Goal: Use online tool/utility: Utilize a website feature to perform a specific function

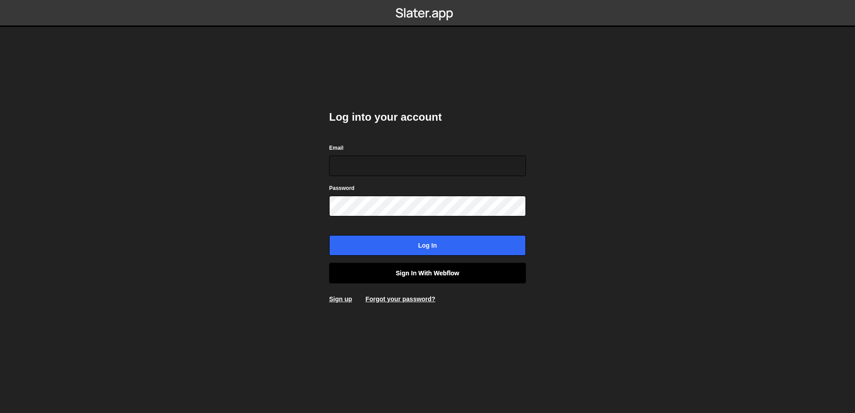
click at [416, 270] on link "Sign in with Webflow" at bounding box center [427, 273] width 197 height 21
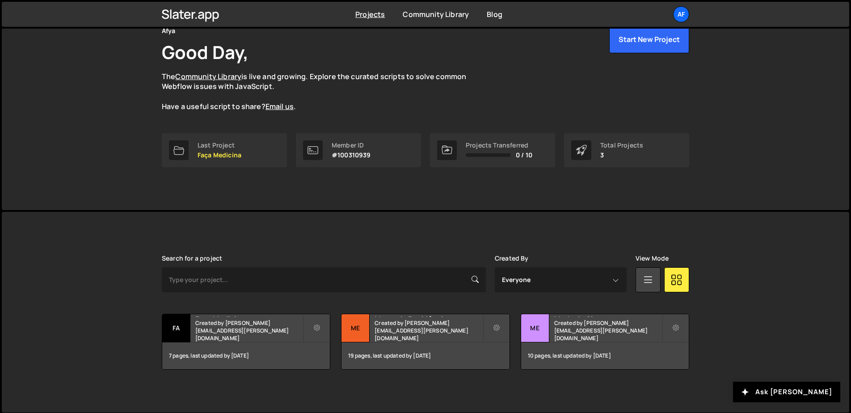
scroll to position [47, 0]
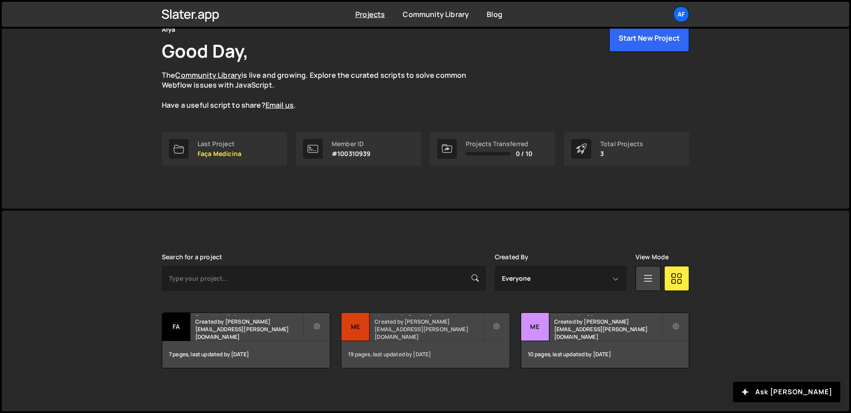
click at [419, 330] on small "Created by hudson.oliveira@afya.com.br" at bounding box center [429, 329] width 108 height 23
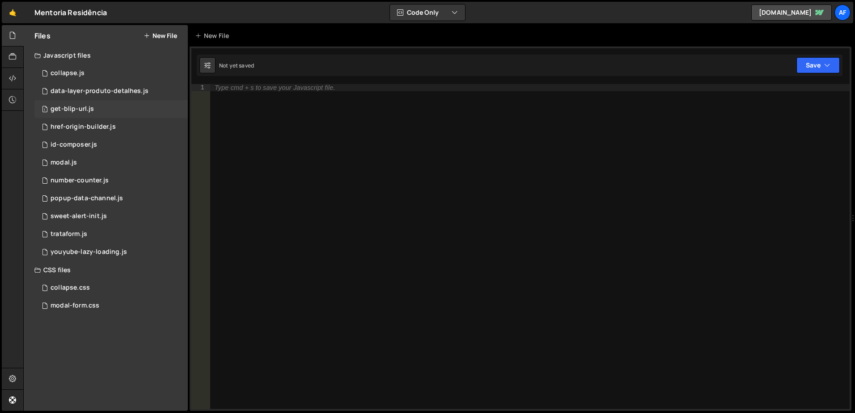
click at [98, 105] on div "1 get-blip-url.js 0" at bounding box center [110, 109] width 153 height 18
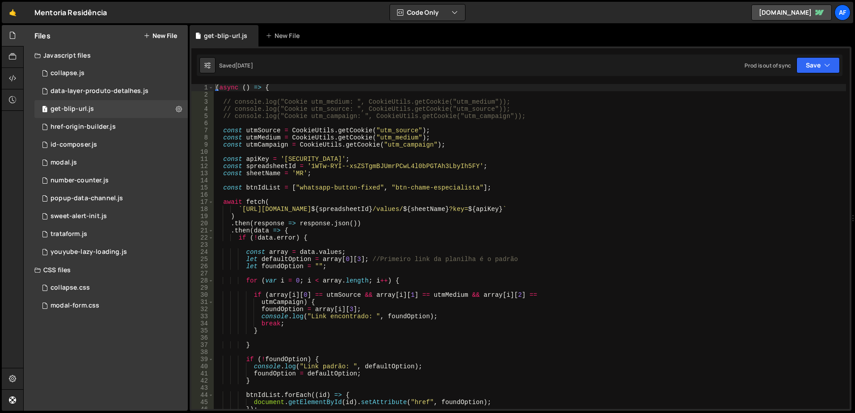
type textarea "const btnIdList = ["whatsapp-button-fixed", "btn-chame-especialista"];"
click at [557, 186] on div "( async ( ) => { // console.log("Cookie utm_medium: ", CookieUtils.getCookie("u…" at bounding box center [530, 253] width 632 height 339
click at [549, 122] on div "( async ( ) => { // console.log("Cookie utm_medium: ", CookieUtils.getCookie("u…" at bounding box center [530, 253] width 632 height 339
type textarea "// console.log("Cookie utm_campaign: ", CookieUtils.getCookie("utm_campaign"));"
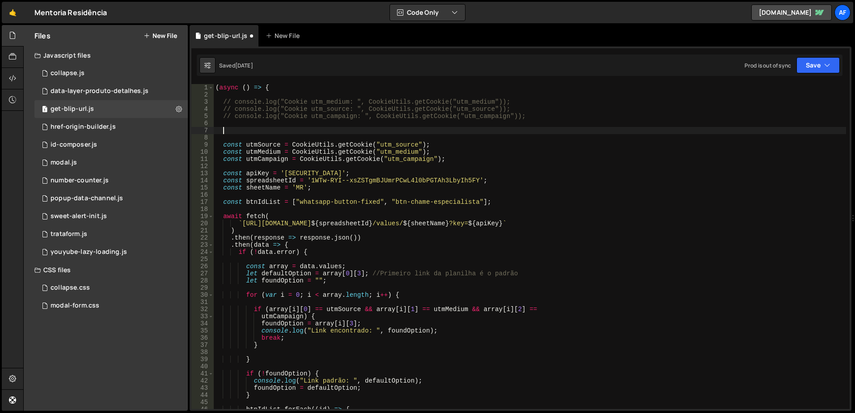
paste textarea "const hasCity = urlParams.has('city'); // false"
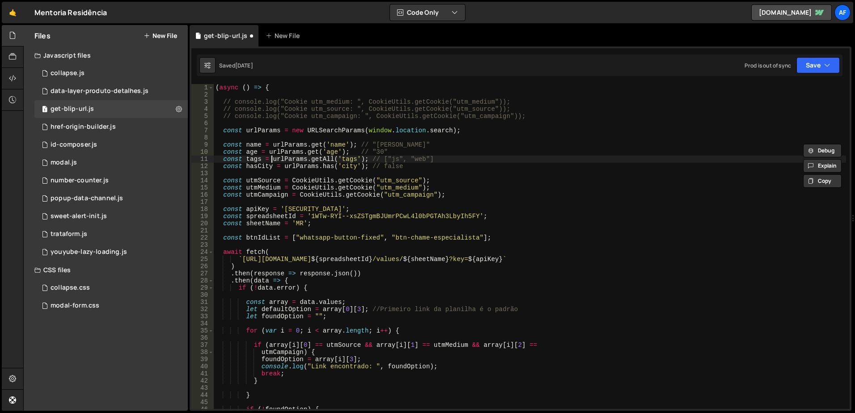
type textarea "const hasCity = urlParams.has('city'); // false"
paste textarea "urlParams.get('name');"
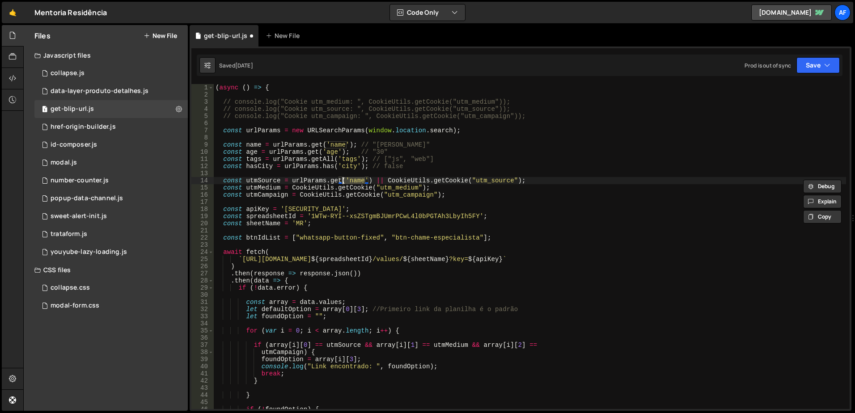
paste textarea ""utm_source""
paste textarea "urlParams.get("utm_source") ||"
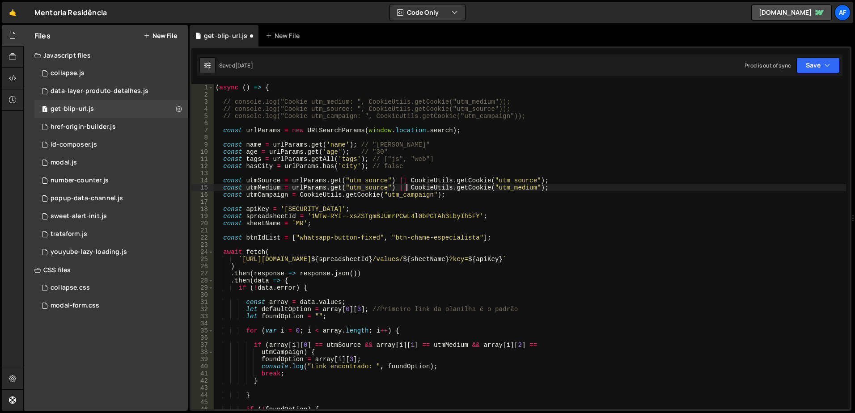
scroll to position [0, 13]
paste textarea "urlParams.get("utm_source") ||"
click at [516, 189] on div "( async ( ) => { // console.log("Cookie utm_medium: ", CookieUtils.getCookie("u…" at bounding box center [530, 253] width 632 height 339
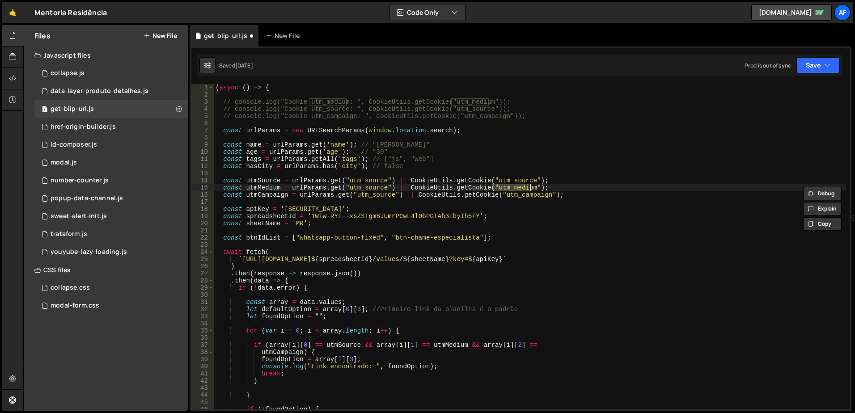
click at [369, 189] on div "( async ( ) => { // console.log("Cookie utm_medium: ", CookieUtils.getCookie("u…" at bounding box center [530, 253] width 632 height 339
paste textarea "medium"
click at [526, 192] on div "( async ( ) => { // console.log("Cookie utm_medium: ", CookieUtils.getCookie("u…" at bounding box center [530, 253] width 632 height 339
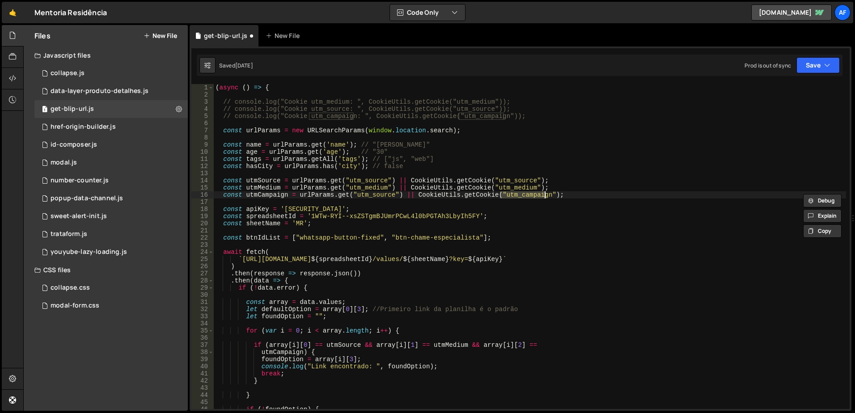
click at [377, 194] on div "( async ( ) => { // console.log("Cookie utm_medium: ", CookieUtils.getCookie("u…" at bounding box center [530, 253] width 632 height 339
paste textarea "campaign"
click at [406, 167] on div "( async ( ) => { // console.log("Cookie utm_medium: ", CookieUtils.getCookie("u…" at bounding box center [530, 253] width 632 height 339
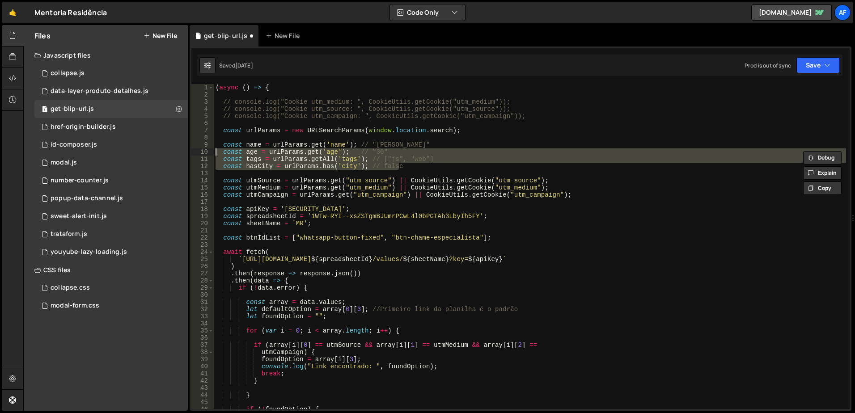
scroll to position [0, 12]
type textarea "const name = urlParams.get('name'); // "John""
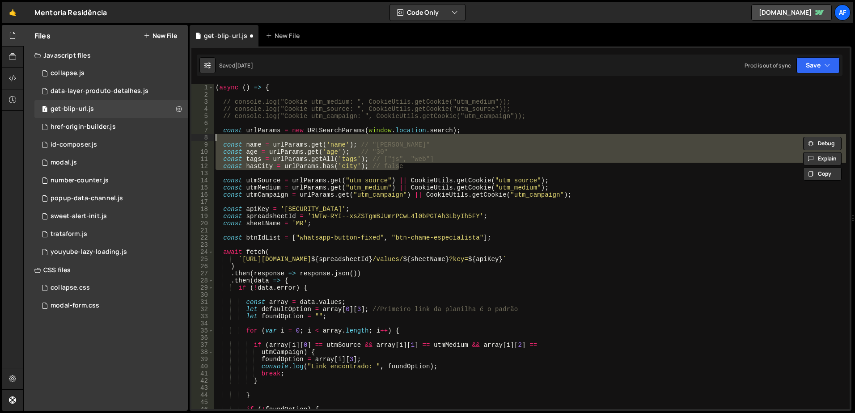
scroll to position [0, 0]
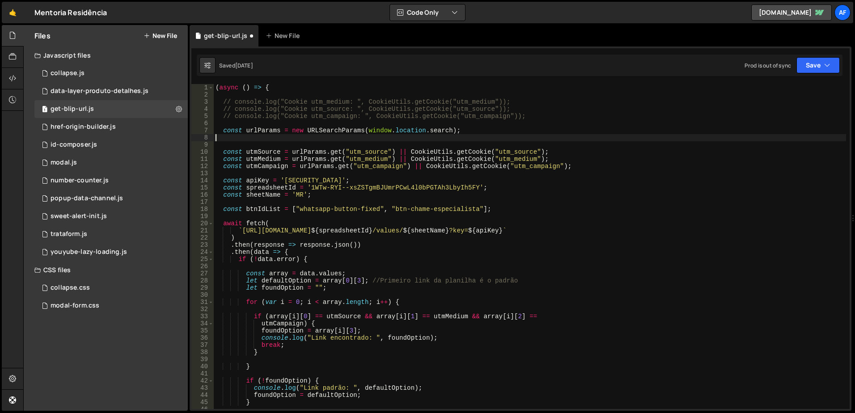
type textarea "const urlParams = new URLSearchParams(window.location.search);"
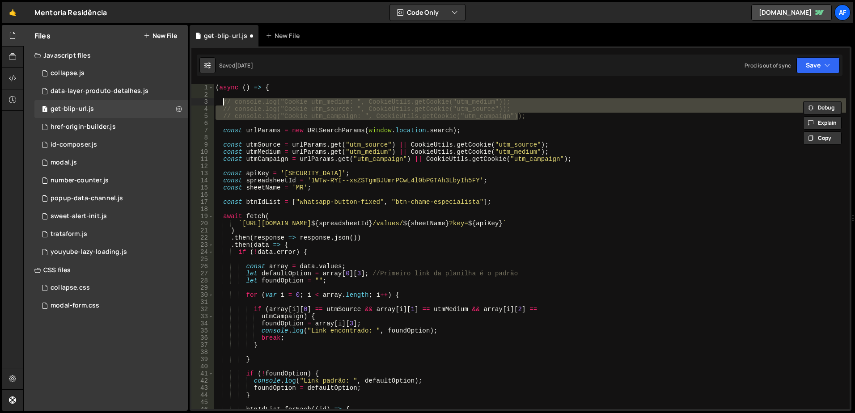
type textarea "// console.log("Cookie utm_campaign: ", CookieUtils.getCookie("utm_campaign"));"
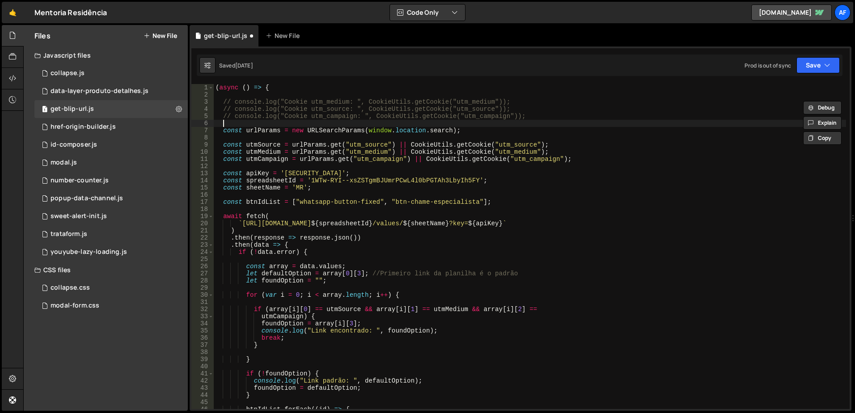
type textarea "const urlParams = new URLSearchParams(window.location.search);"
type textarea "const utmSource = urlParams.get("utm_source") || CookieUtils.getCookie("utm_sou…"
click at [804, 70] on button "Save" at bounding box center [817, 65] width 43 height 16
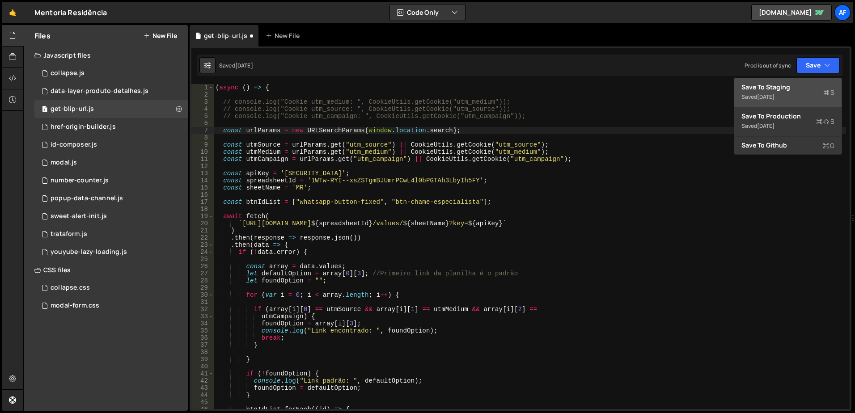
click at [780, 90] on div "Save to Staging S" at bounding box center [787, 87] width 93 height 9
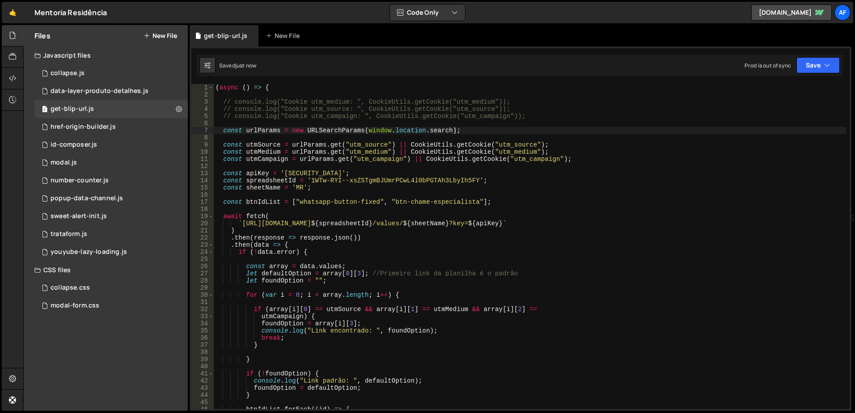
type textarea "// console.log("Cookie utm_source: ", CookieUtils.getCookie("utm_source"));"
click at [599, 111] on div "( async ( ) => { // console.log("Cookie utm_medium: ", CookieUtils.getCookie("u…" at bounding box center [530, 253] width 632 height 339
click at [519, 165] on div "( async ( ) => { // console.log("Cookie utm_medium: ", CookieUtils.getCookie("u…" at bounding box center [530, 253] width 632 height 339
click at [810, 63] on button "Save" at bounding box center [817, 65] width 43 height 16
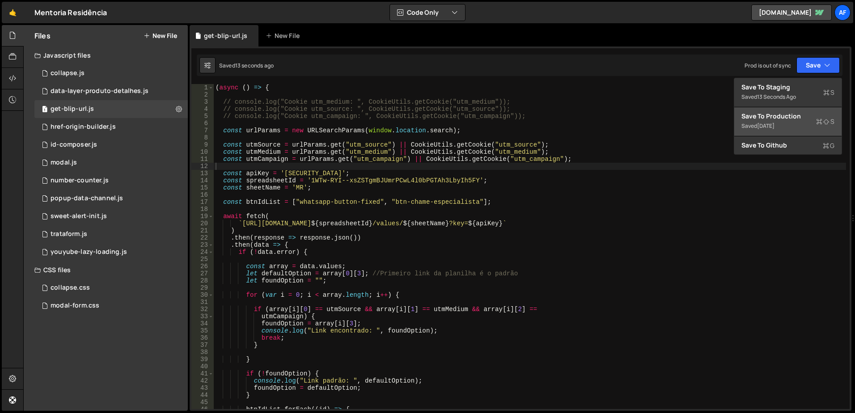
click at [774, 125] on div "2 months ago" at bounding box center [765, 126] width 17 height 8
